Goal: Download file/media

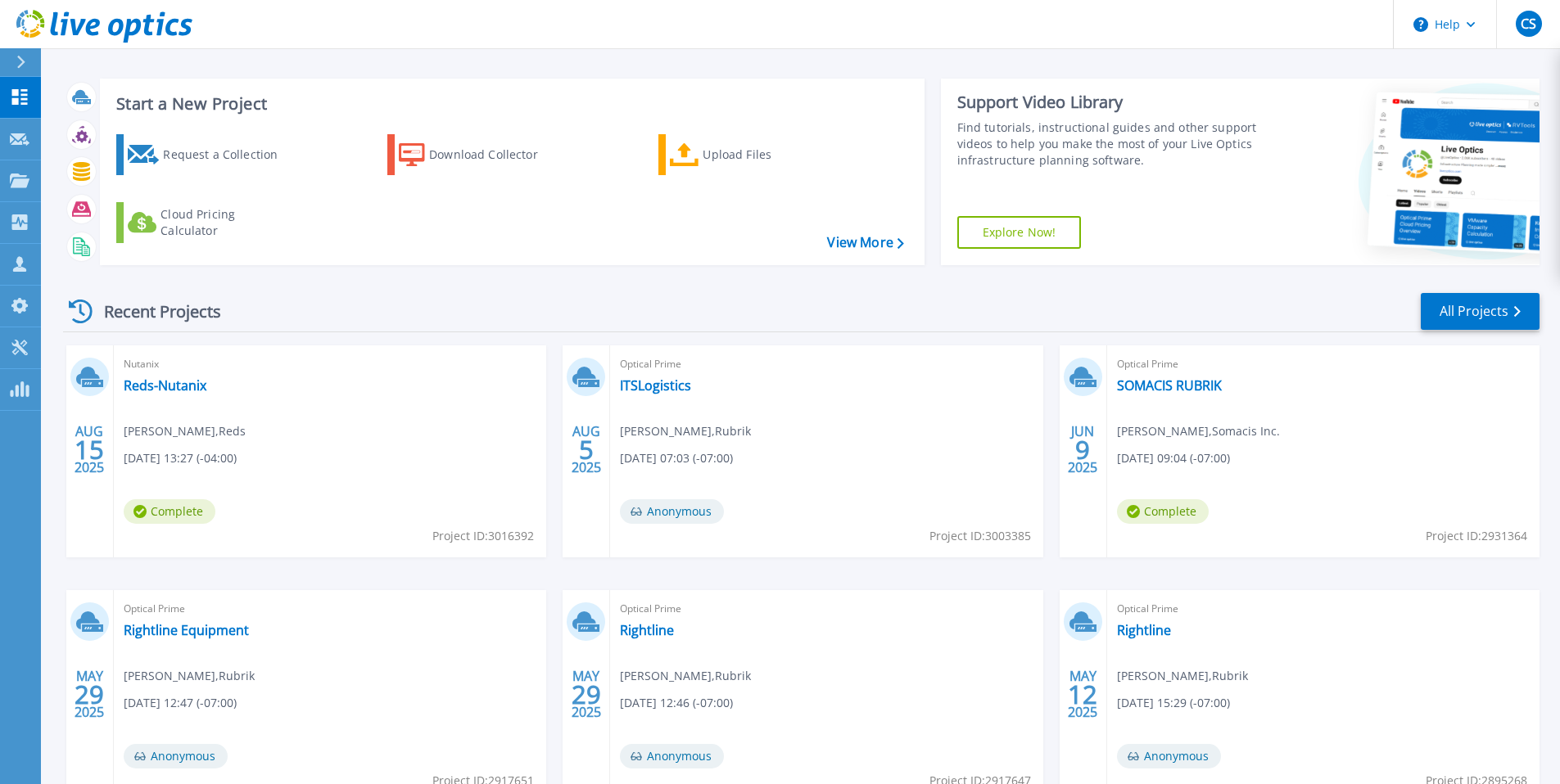
scroll to position [26, 0]
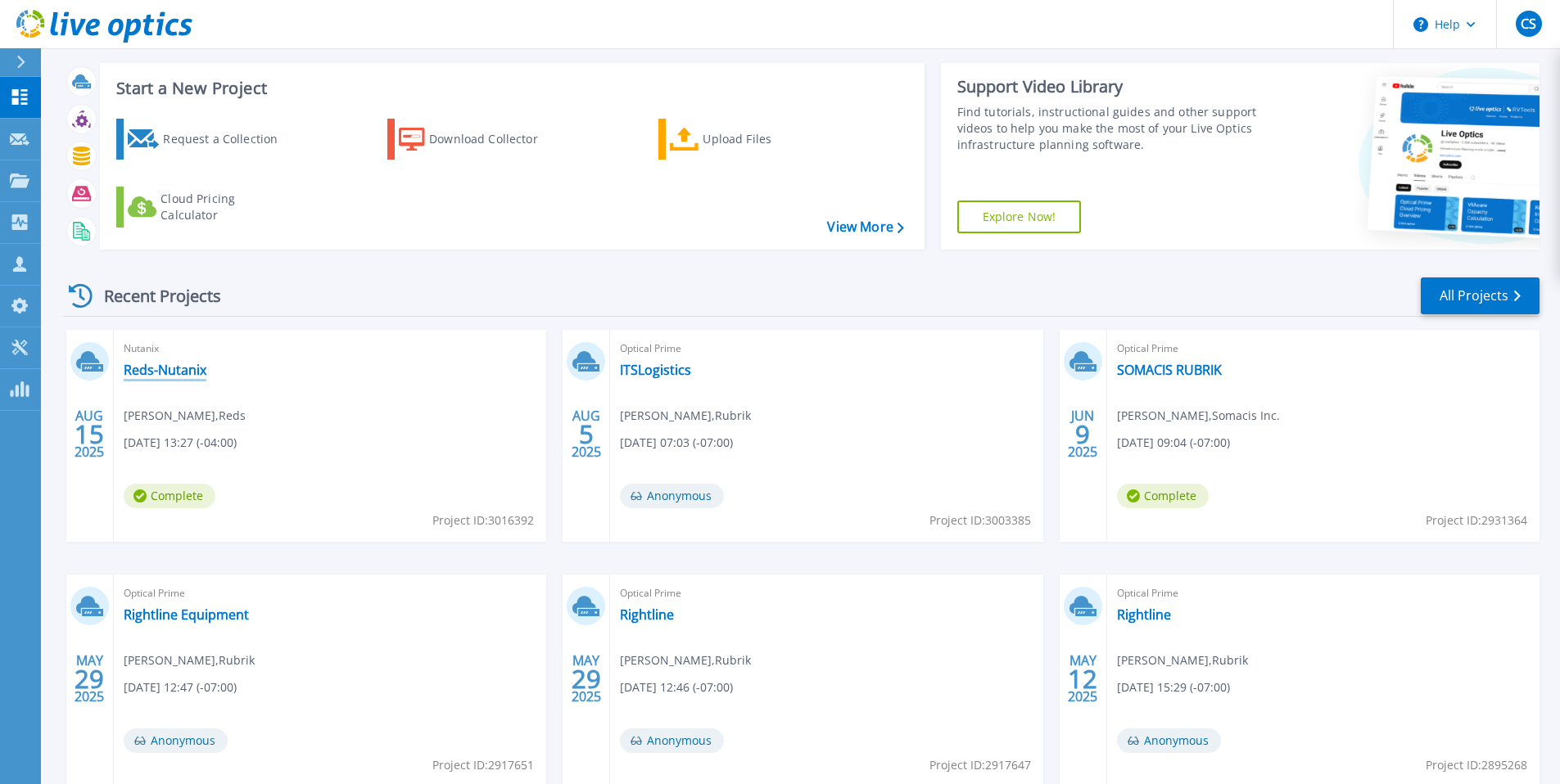
click at [164, 367] on link "Reds-Nutanix" at bounding box center [164, 370] width 82 height 16
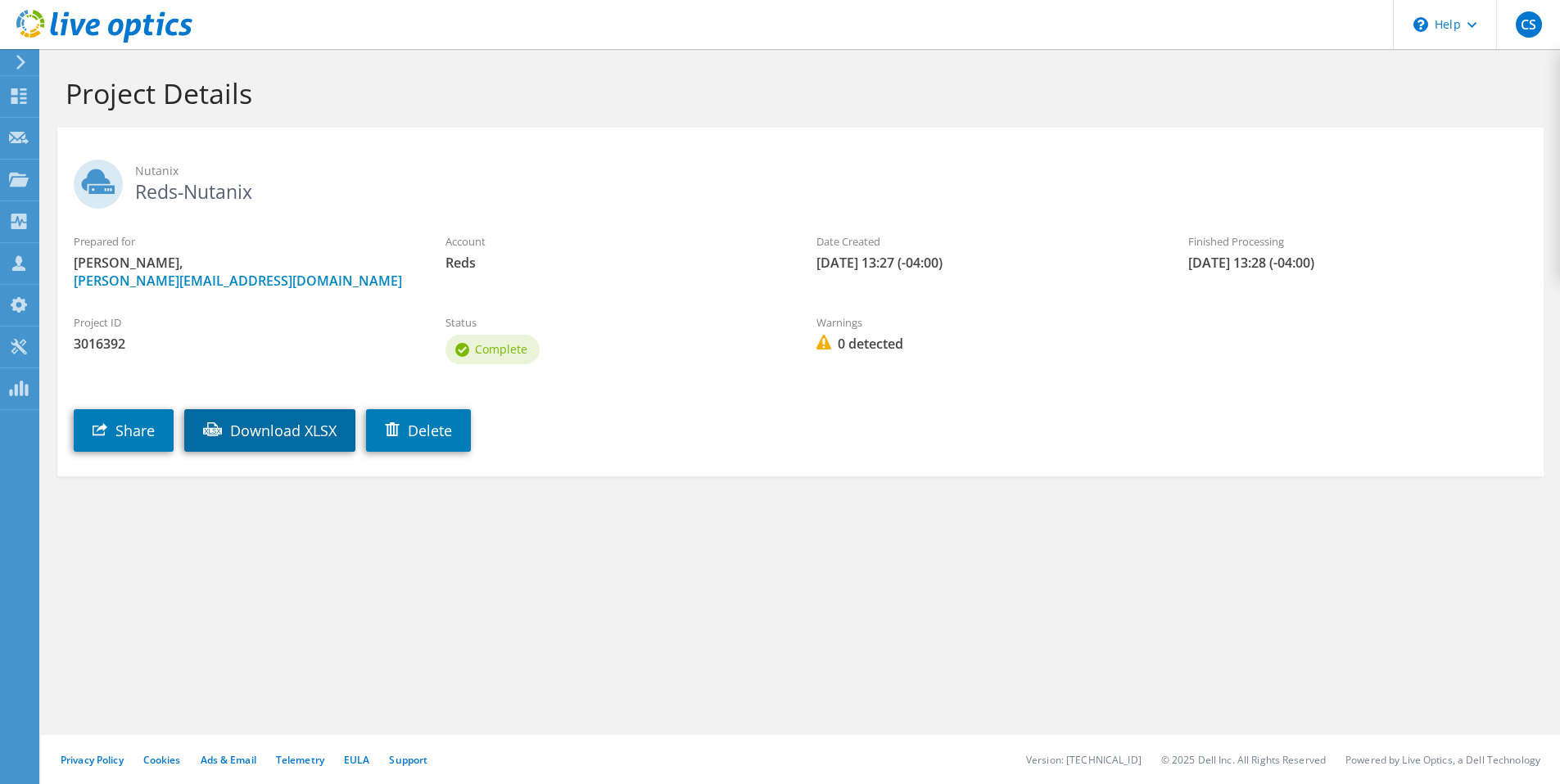
click at [260, 436] on link "Download XLSX" at bounding box center [270, 430] width 171 height 43
